Goal: Transaction & Acquisition: Purchase product/service

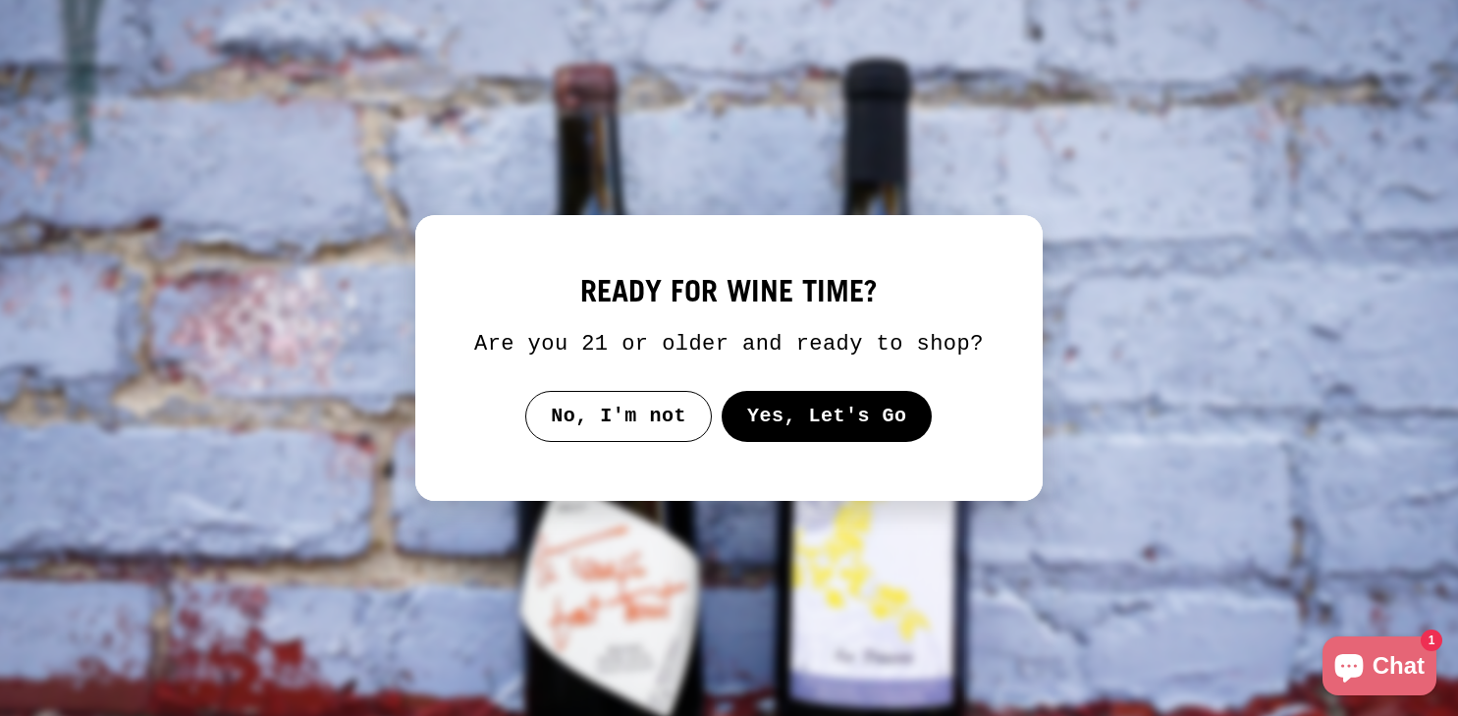
click at [818, 462] on div at bounding box center [728, 358] width 627 height 286
click at [817, 404] on div "ready for wine time? Are you 21 or older and ready to shop? No, I'm not Yes, Le…" at bounding box center [728, 358] width 509 height 168
click at [825, 431] on button "Yes, Let's Go" at bounding box center [826, 416] width 211 height 51
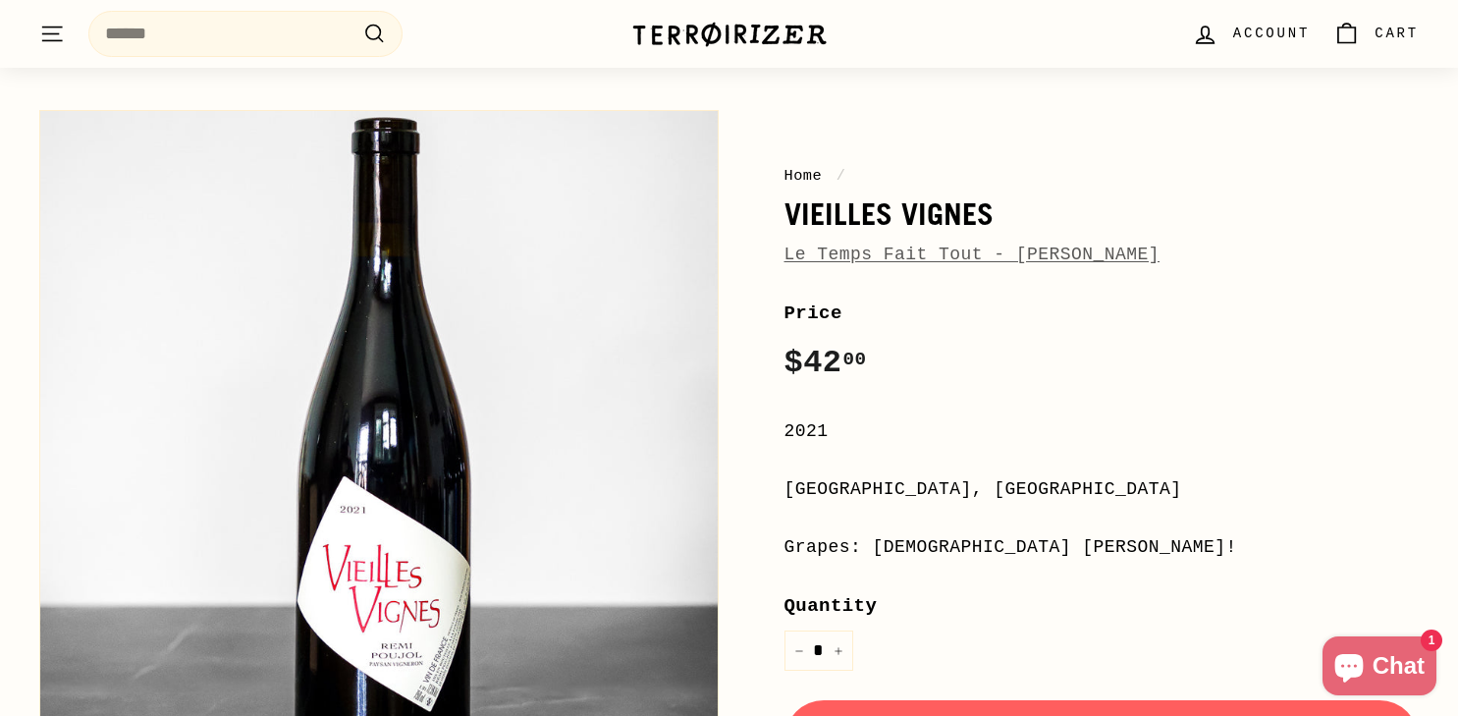
scroll to position [84, 0]
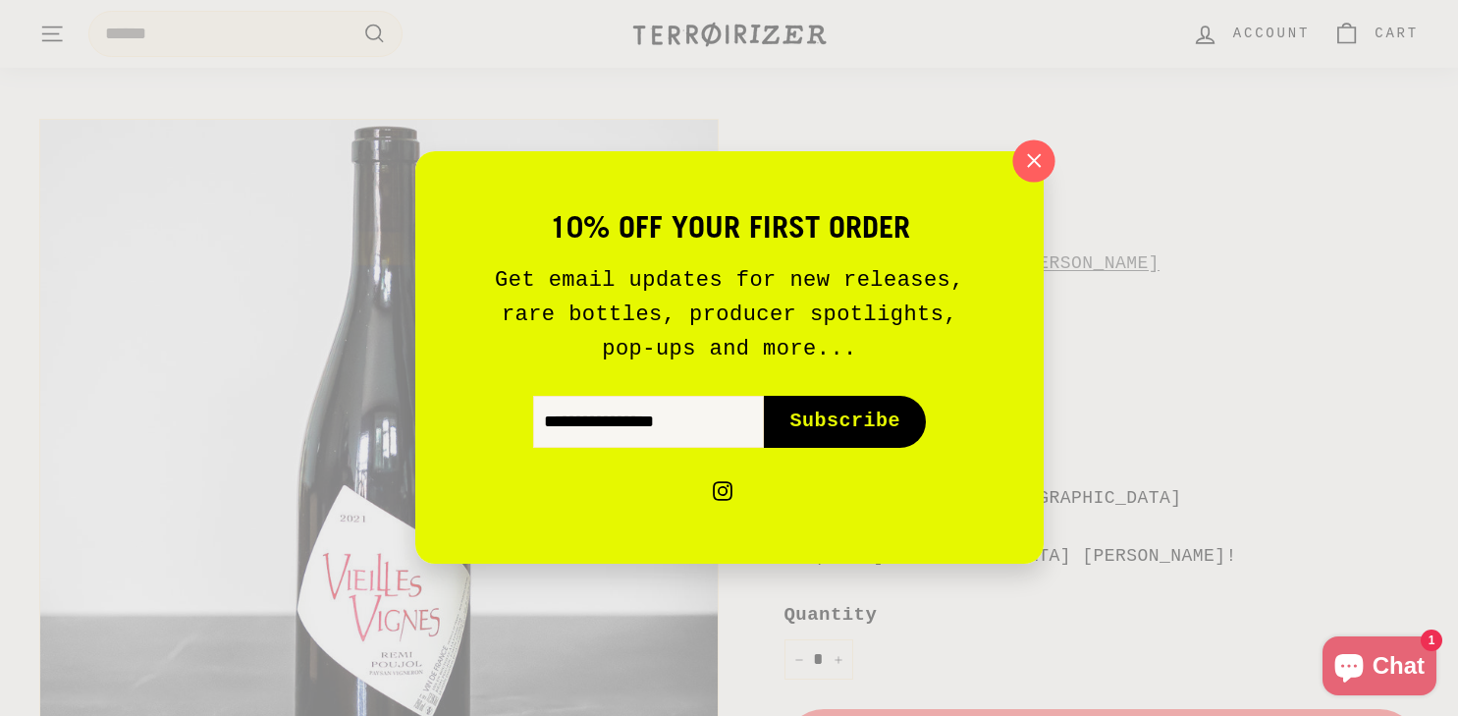
click at [1032, 157] on icon "button" at bounding box center [1032, 160] width 29 height 29
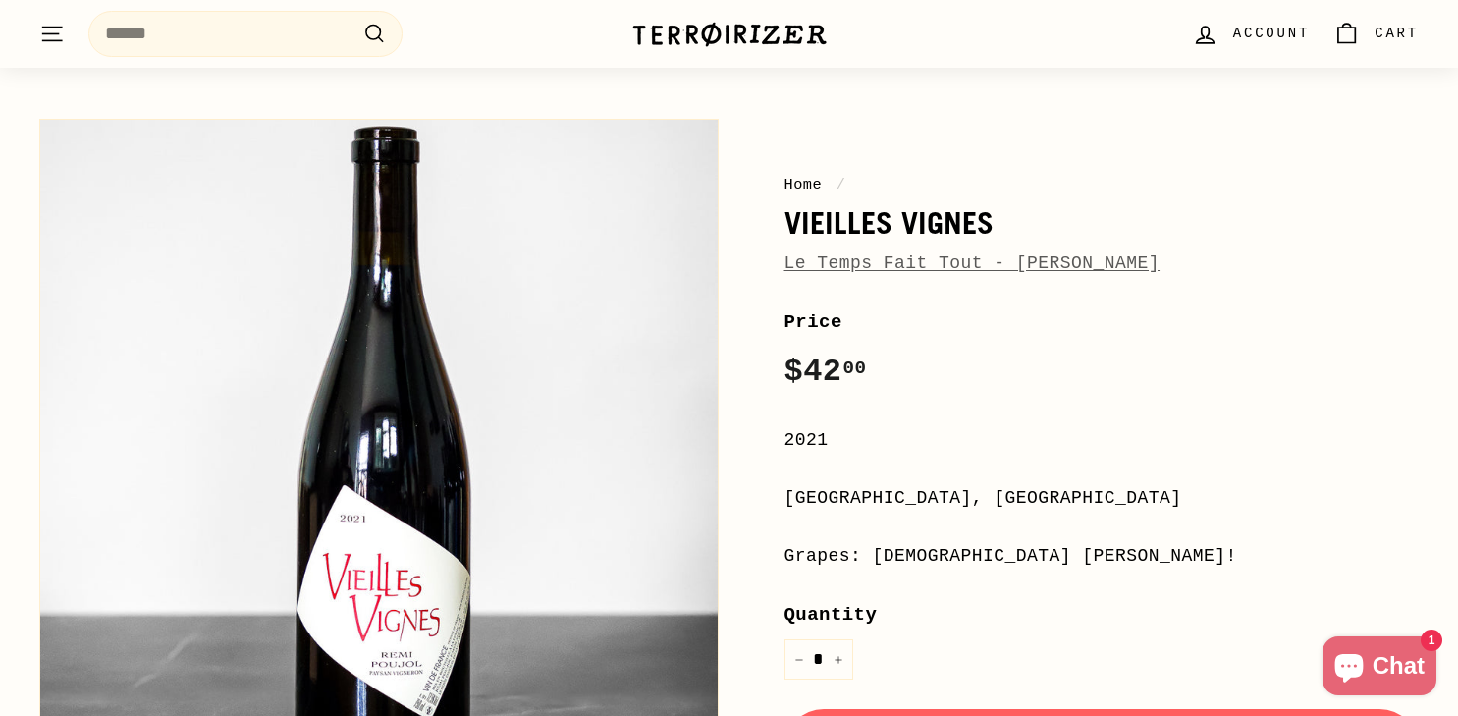
click at [972, 265] on link "Le Temps Fait Tout - [PERSON_NAME]" at bounding box center [972, 263] width 376 height 20
